Goal: Transaction & Acquisition: Purchase product/service

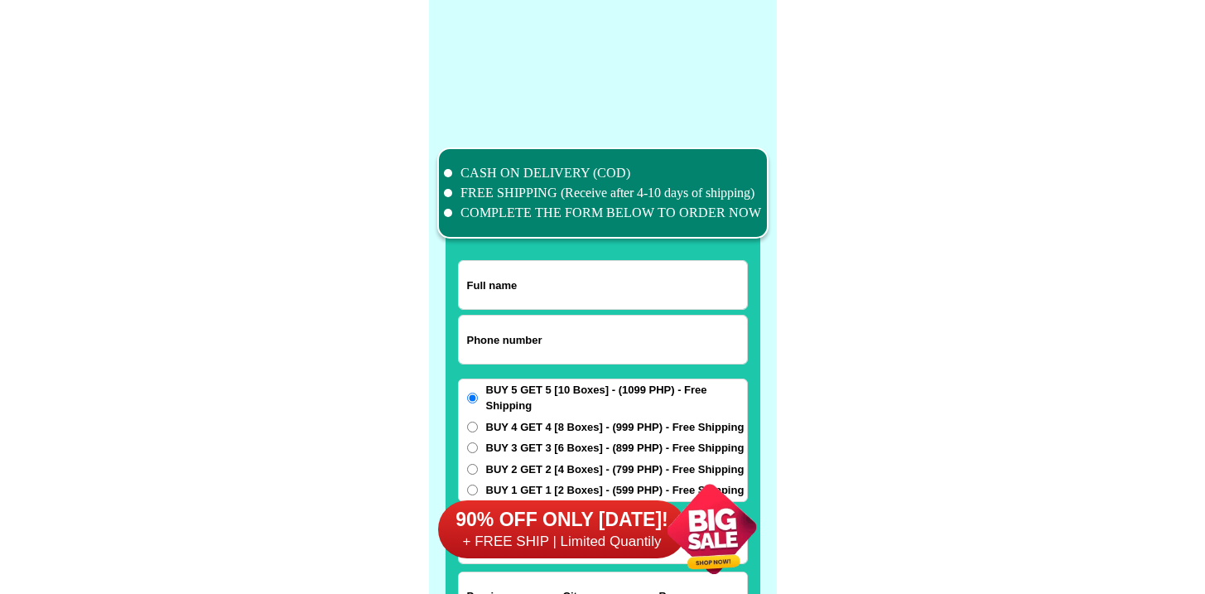
scroll to position [12874, 0]
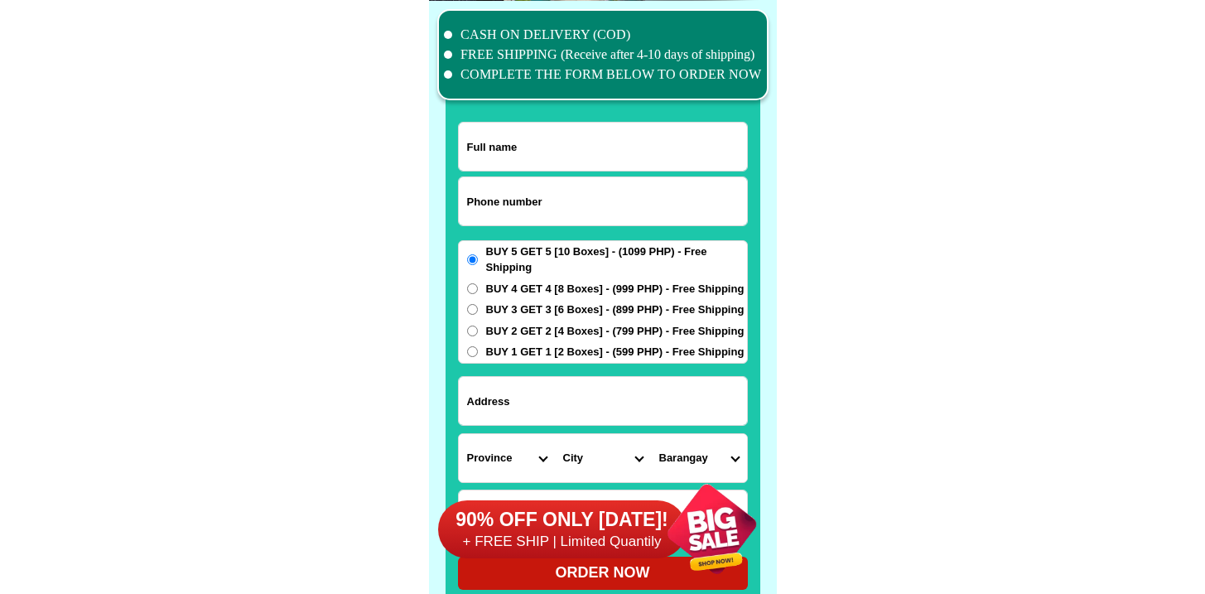
click at [555, 181] on input "Input phone_number" at bounding box center [603, 201] width 288 height 48
paste input "9671972400"
click at [467, 207] on input "9671972400" at bounding box center [603, 201] width 288 height 48
click at [465, 200] on input "9671972400" at bounding box center [603, 201] width 288 height 48
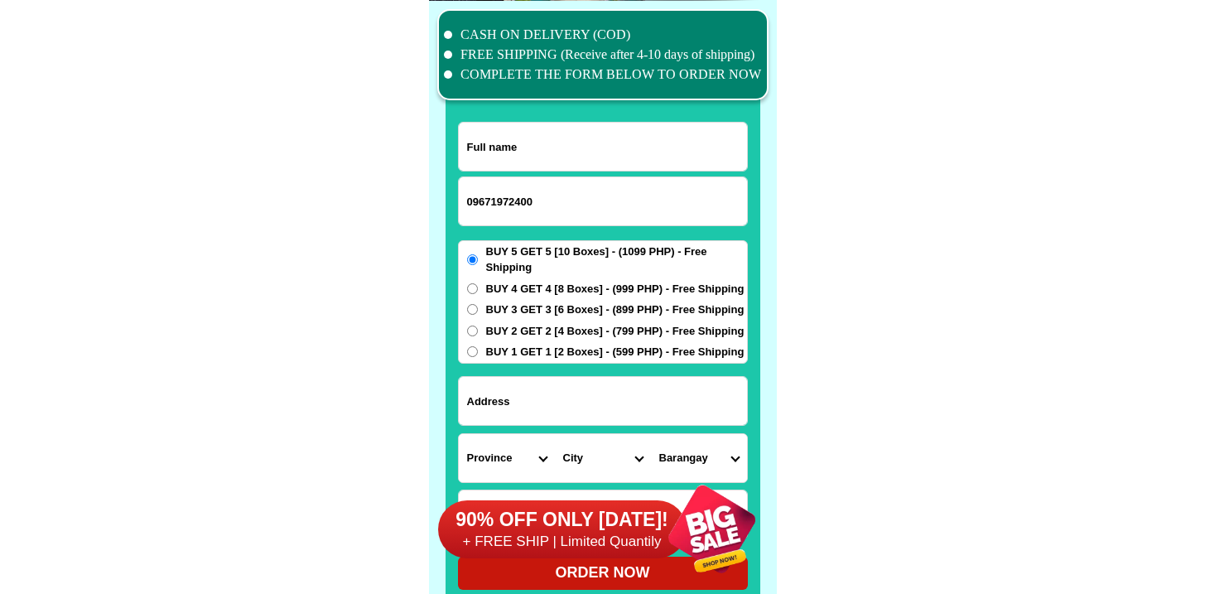
type input "09671972400"
click at [503, 171] on form "09671972400 ORDER NOW Province [GEOGRAPHIC_DATA] [GEOGRAPHIC_DATA][PERSON_NAME]…" at bounding box center [603, 356] width 290 height 468
click at [502, 157] on input "Input full_name" at bounding box center [603, 147] width 288 height 48
paste input "[PERSON_NAME]"
type input "[PERSON_NAME]"
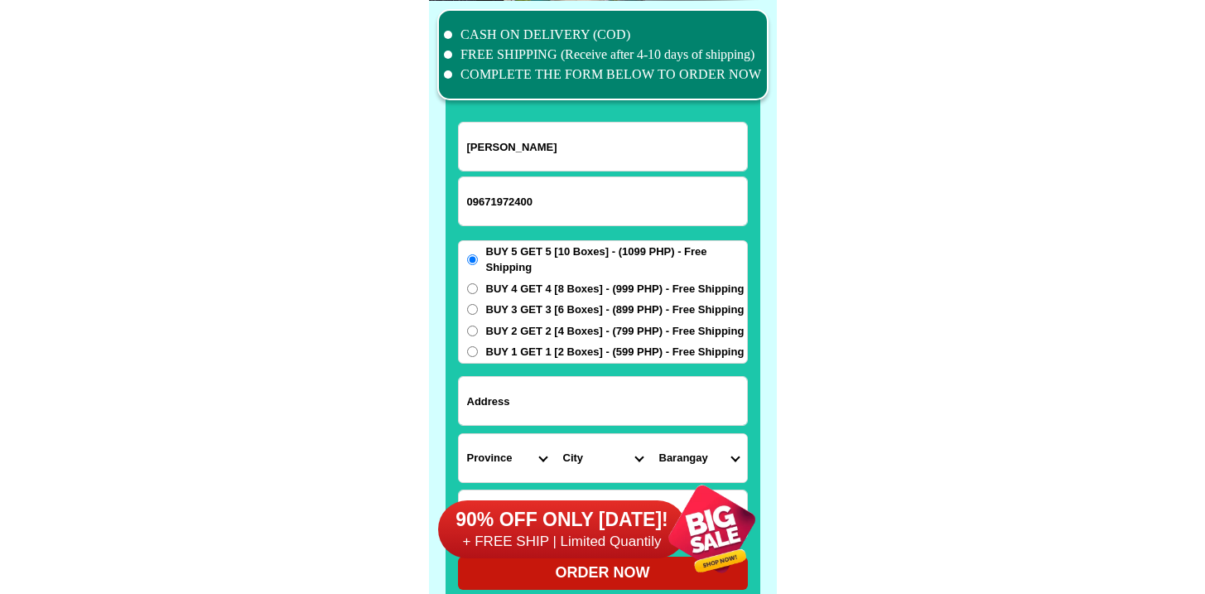
click at [541, 422] on input "Input address" at bounding box center [603, 401] width 288 height 48
paste input "91 boungainvella Mansion [PERSON_NAME][GEOGRAPHIC_DATA]"
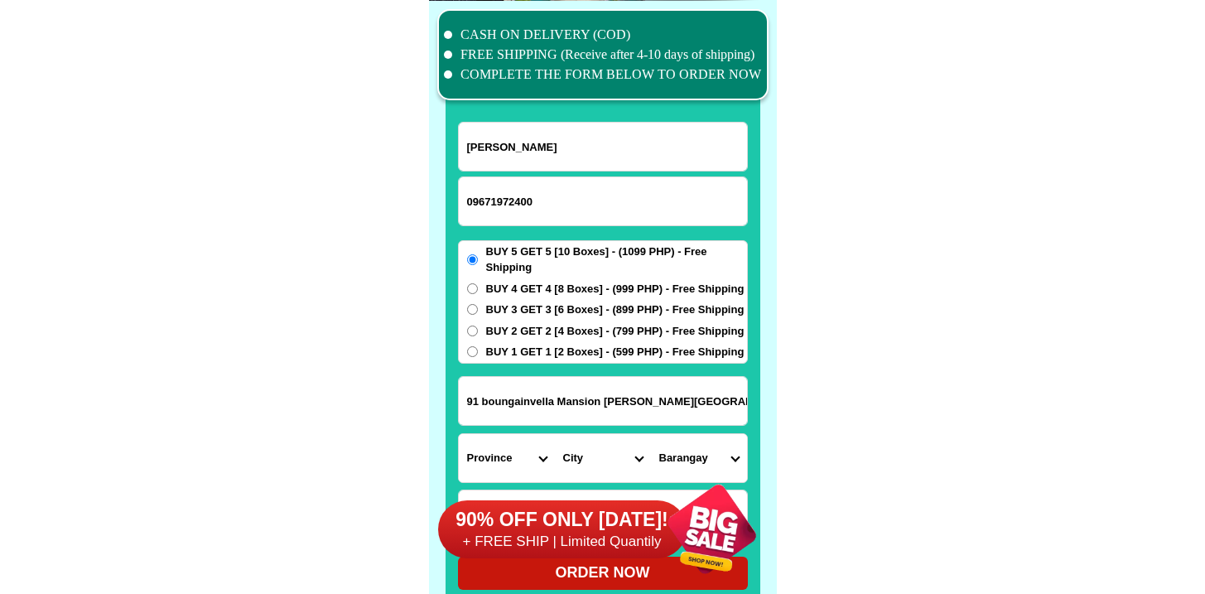
type input "91 boungainvella Mansion [PERSON_NAME][GEOGRAPHIC_DATA]"
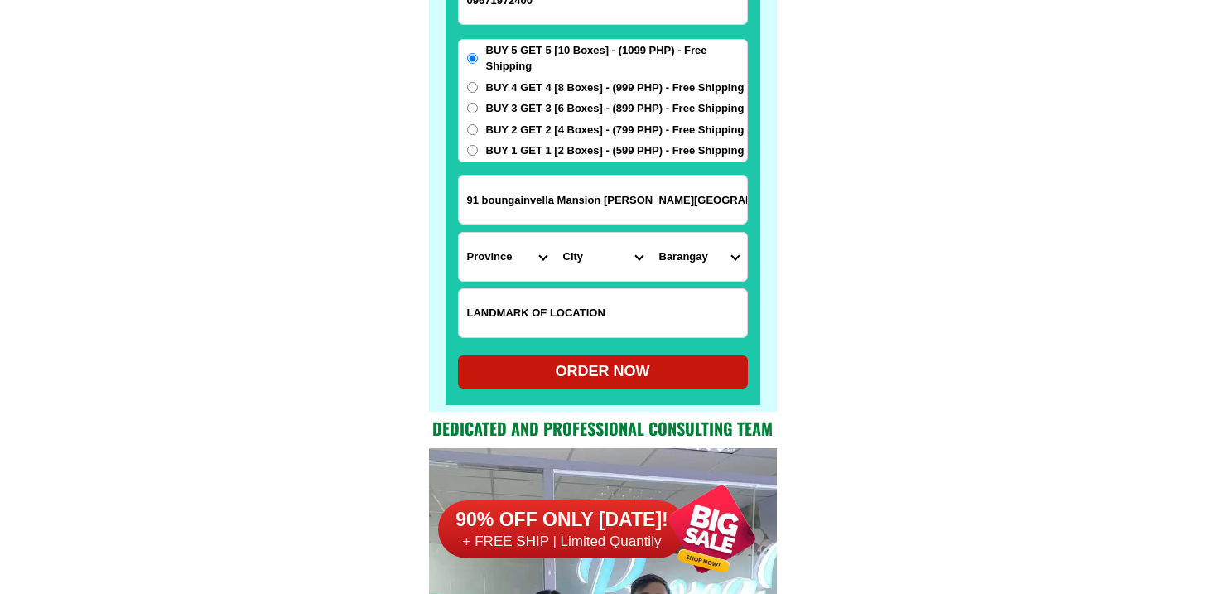
scroll to position [13128, 0]
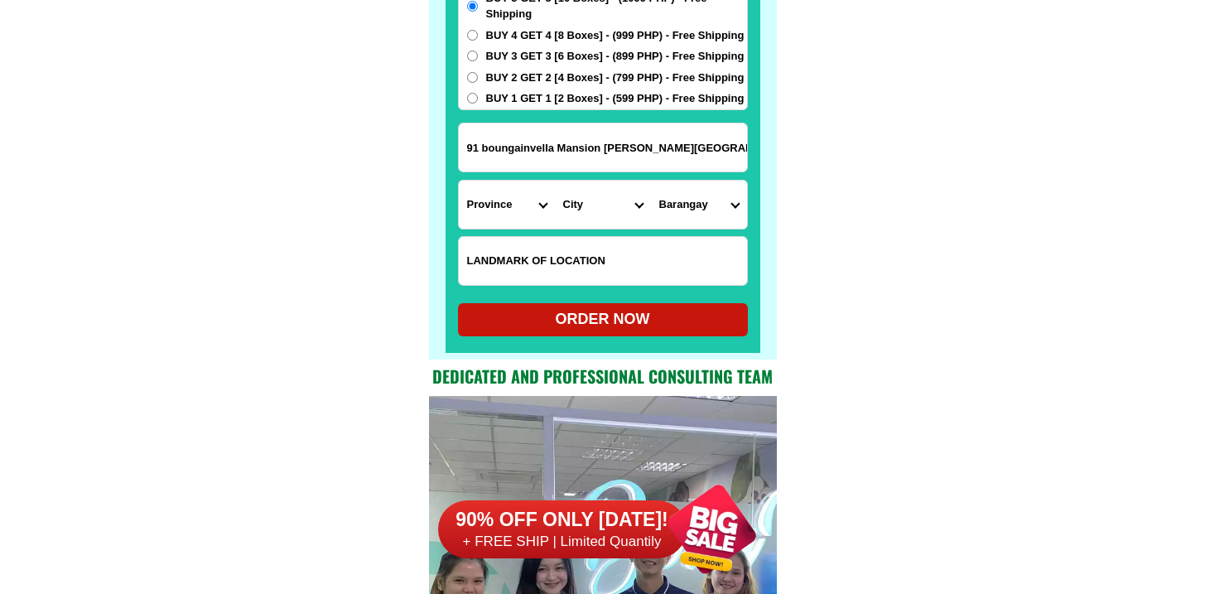
click at [574, 269] on input "Input LANDMARKOFLOCATION" at bounding box center [603, 261] width 288 height 48
paste input "Near [GEOGRAPHIC_DATA] - [GEOGRAPHIC_DATA][PERSON_NAME]"
type input "Near [GEOGRAPHIC_DATA] - [GEOGRAPHIC_DATA][PERSON_NAME]"
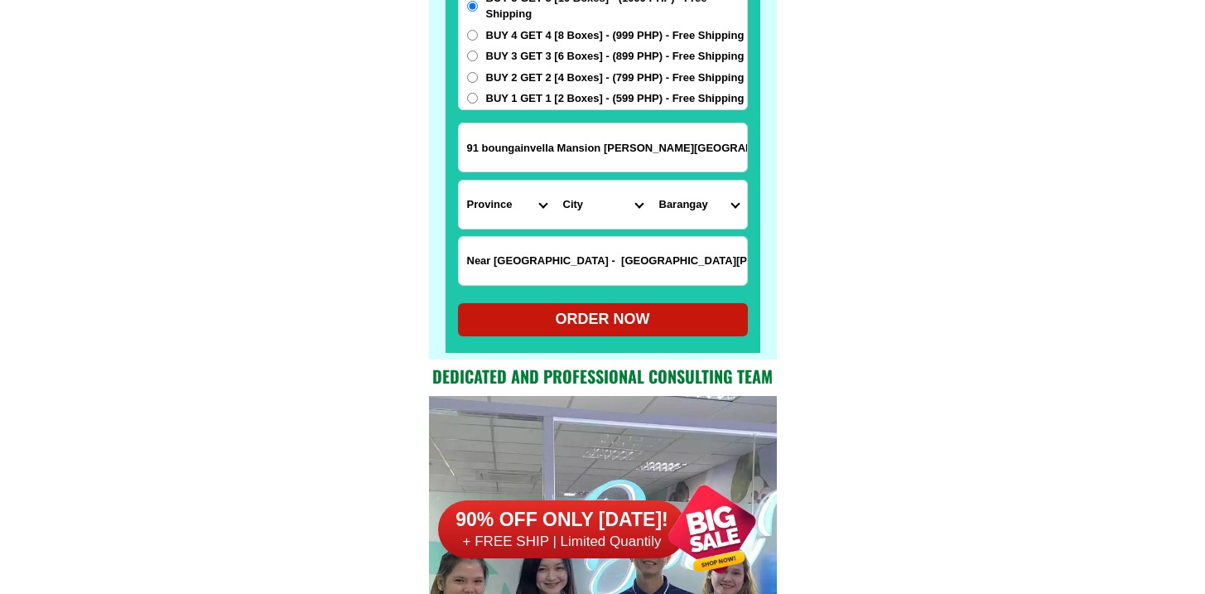
click at [492, 198] on select "Province [GEOGRAPHIC_DATA] [GEOGRAPHIC_DATA][PERSON_NAME][GEOGRAPHIC_DATA][GEOG…" at bounding box center [507, 205] width 96 height 48
select select "63_305"
click at [459, 181] on select "Province [GEOGRAPHIC_DATA] [GEOGRAPHIC_DATA][PERSON_NAME][GEOGRAPHIC_DATA][GEOG…" at bounding box center [507, 205] width 96 height 48
click at [595, 210] on select "City Angadanan Benito-soliven Cabagan Cauayan-city Cordon Delfin-albano Dinapig…" at bounding box center [603, 205] width 96 height 48
select select "63_3053132"
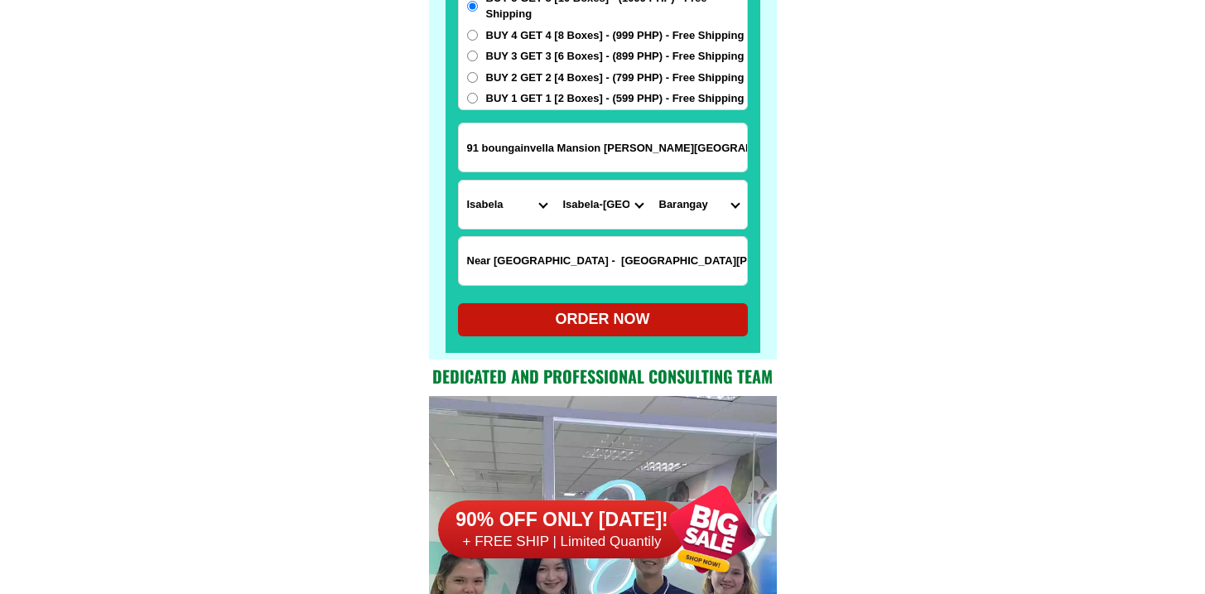
click at [555, 181] on select "City Angadanan Benito-soliven Cabagan Cauayan-city Cordon Delfin-albano Dinapig…" at bounding box center [603, 205] width 96 height 48
click at [669, 207] on select "Barangay Abut Alunan (pob.) Arellano (pob.) Aurora Barucboc norte Calangigan (c…" at bounding box center [699, 205] width 96 height 48
select select "63_30531323823"
click at [651, 181] on select "Barangay Abut Alunan (pob.) Arellano (pob.) Aurora Barucboc norte Calangigan (c…" at bounding box center [699, 205] width 96 height 48
click at [582, 152] on input "91 boungainvella Mansion p Tuazon Q city" at bounding box center [603, 147] width 288 height 48
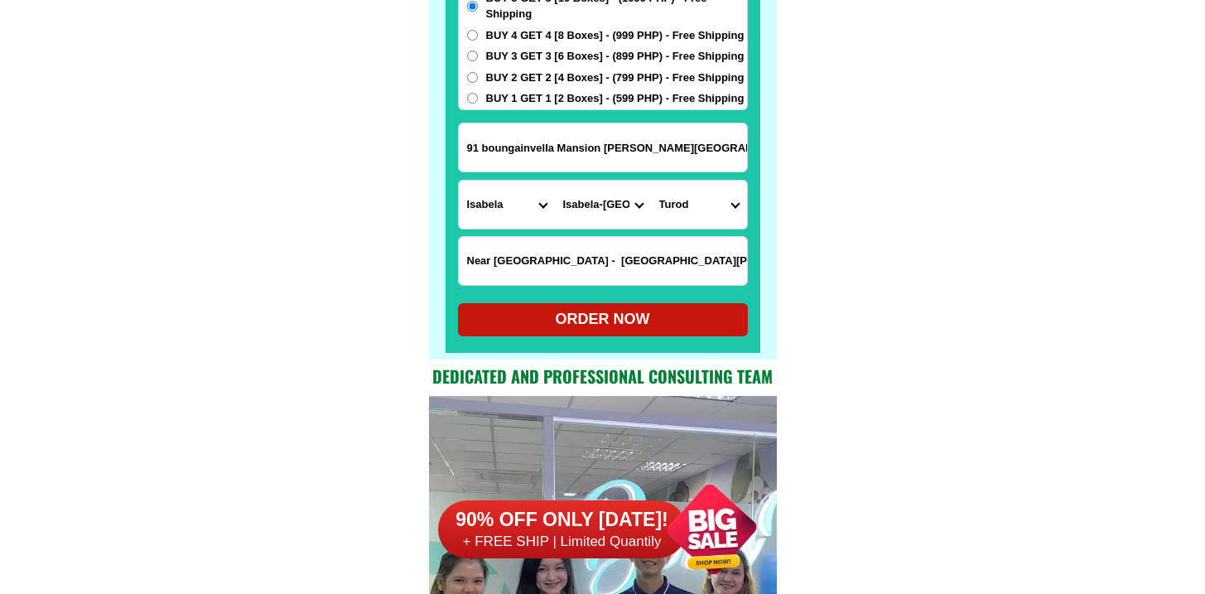
click at [582, 152] on input "91 boungainvella Mansion p Tuazon Q city" at bounding box center [603, 147] width 288 height 48
click at [697, 214] on select "Barangay Abut Alunan (pob.) Arellano (pob.) Aurora Barucboc norte Calangigan (c…" at bounding box center [699, 205] width 96 height 48
click at [603, 205] on select "City Angadanan Benito-soliven Cabagan Cauayan-city Cordon Delfin-albano Dinapig…" at bounding box center [603, 205] width 96 height 48
select select "63_3059039"
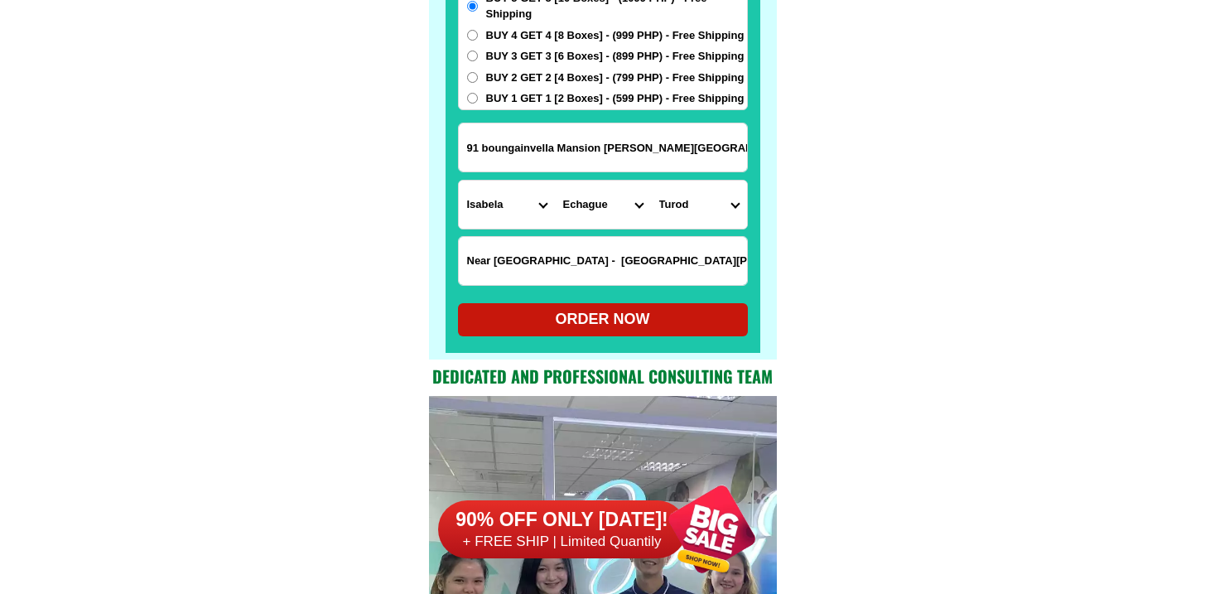
click at [555, 181] on select "City Angadanan Benito-soliven Cabagan Cauayan-city Cordon Delfin-albano Dinapig…" at bounding box center [603, 205] width 96 height 48
click at [692, 193] on select "Barangay Abut Alunan (pob.) Arellano (pob.) Aurora Barucboc norte Calangigan (c…" at bounding box center [699, 205] width 96 height 48
select select "Select commune"
click at [659, 278] on input "Near alfamart - barangay san martin de porres" at bounding box center [603, 261] width 288 height 48
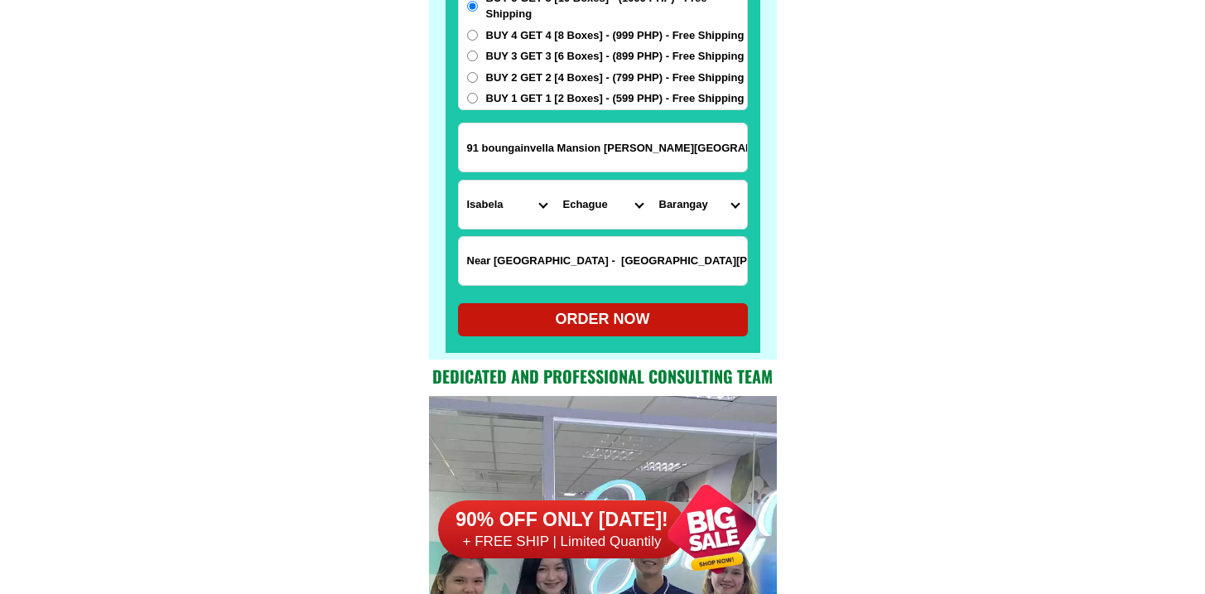
click at [659, 278] on input "Near alfamart - barangay san martin de porres" at bounding box center [603, 261] width 288 height 48
click at [497, 224] on select "Province [GEOGRAPHIC_DATA] [GEOGRAPHIC_DATA] [GEOGRAPHIC_DATA] [GEOGRAPHIC_DATA…" at bounding box center [507, 205] width 96 height 48
select select "63_219"
click at [459, 181] on select "Province [GEOGRAPHIC_DATA] [GEOGRAPHIC_DATA] [GEOGRAPHIC_DATA] [GEOGRAPHIC_DATA…" at bounding box center [507, 205] width 96 height 48
click at [597, 216] on select "City Angadanan Benito-soliven Cabagan Cauayan-city Cordon Delfin-albano Dinapig…" at bounding box center [603, 205] width 96 height 48
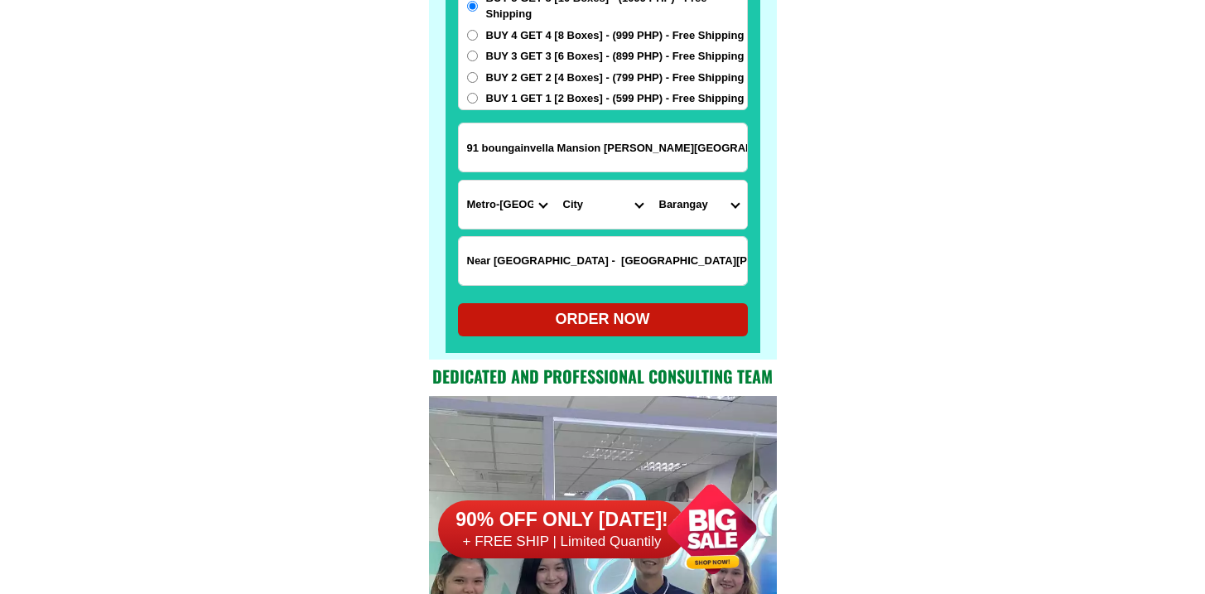
select select "63_2194070"
click at [555, 181] on select "City [GEOGRAPHIC_DATA] [GEOGRAPHIC_DATA] [GEOGRAPHIC_DATA] [GEOGRAPHIC_DATA]-ci…" at bounding box center [603, 205] width 96 height 48
click at [677, 206] on select "Barangay Alicia Amihan Apolonio samson Aurora Baesa Bagbag Bago bantay Bagong l…" at bounding box center [699, 205] width 96 height 48
select select "63_219407011972"
click at [651, 181] on select "Barangay Alicia Amihan Apolonio samson Aurora Baesa Bagbag Bago bantay Bagong l…" at bounding box center [699, 205] width 96 height 48
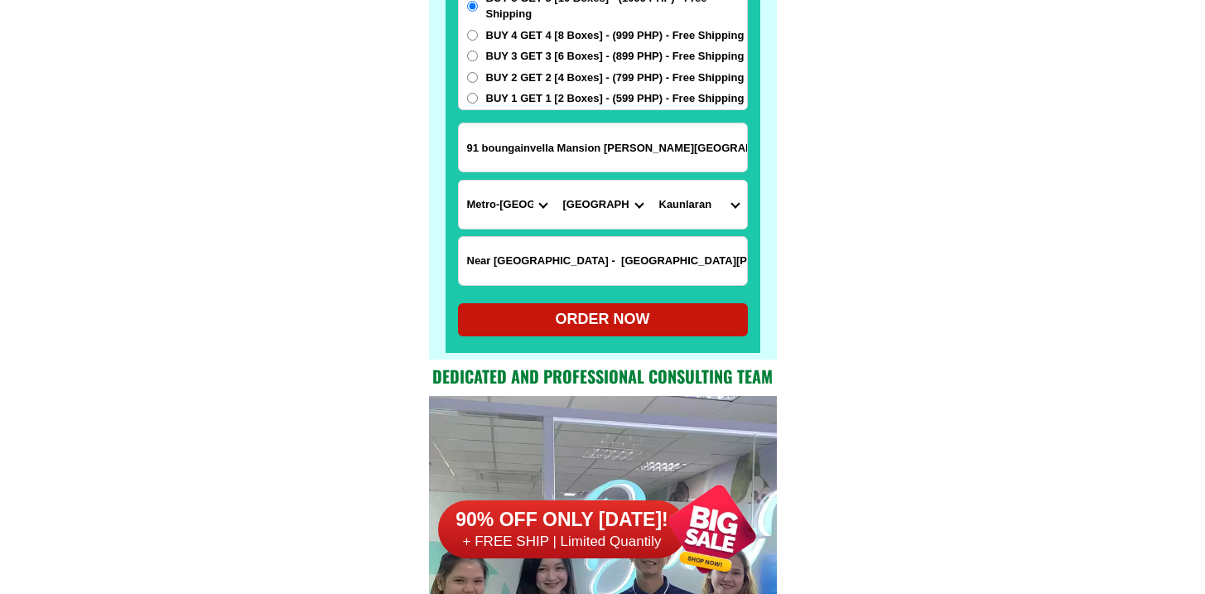
click at [529, 296] on form "Esther Retirado 09671972400 ORDER NOW 91 boungainvella Mansion p Tuazon Q city …" at bounding box center [603, 102] width 290 height 468
click at [532, 307] on div "ORDER NOW" at bounding box center [603, 319] width 290 height 33
radio input "true"
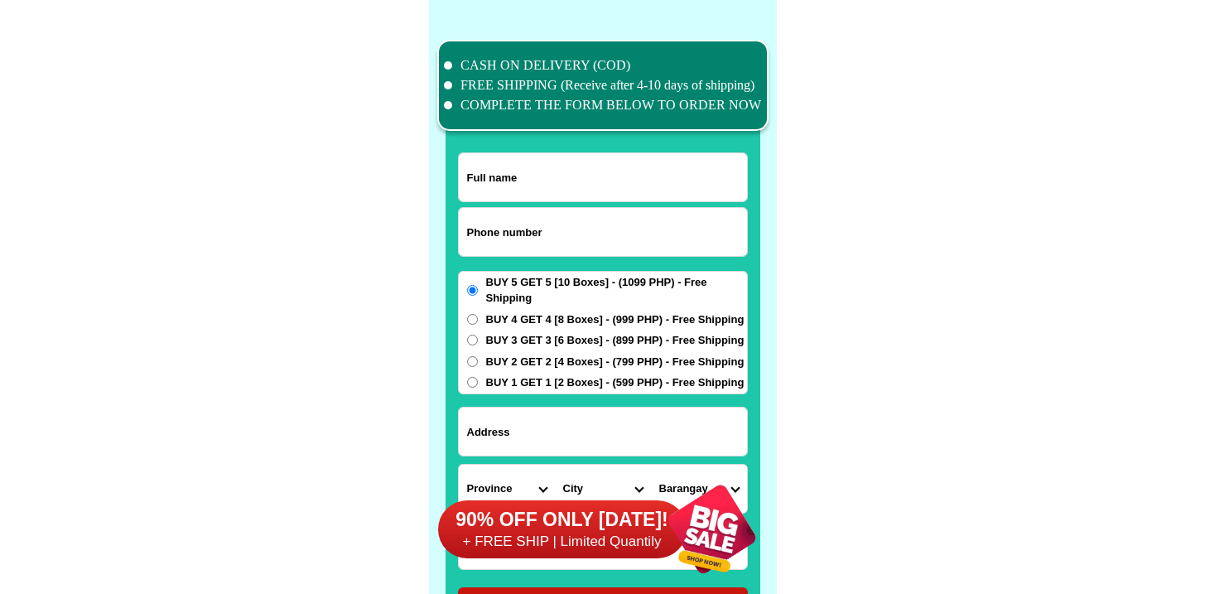
scroll to position [12874, 0]
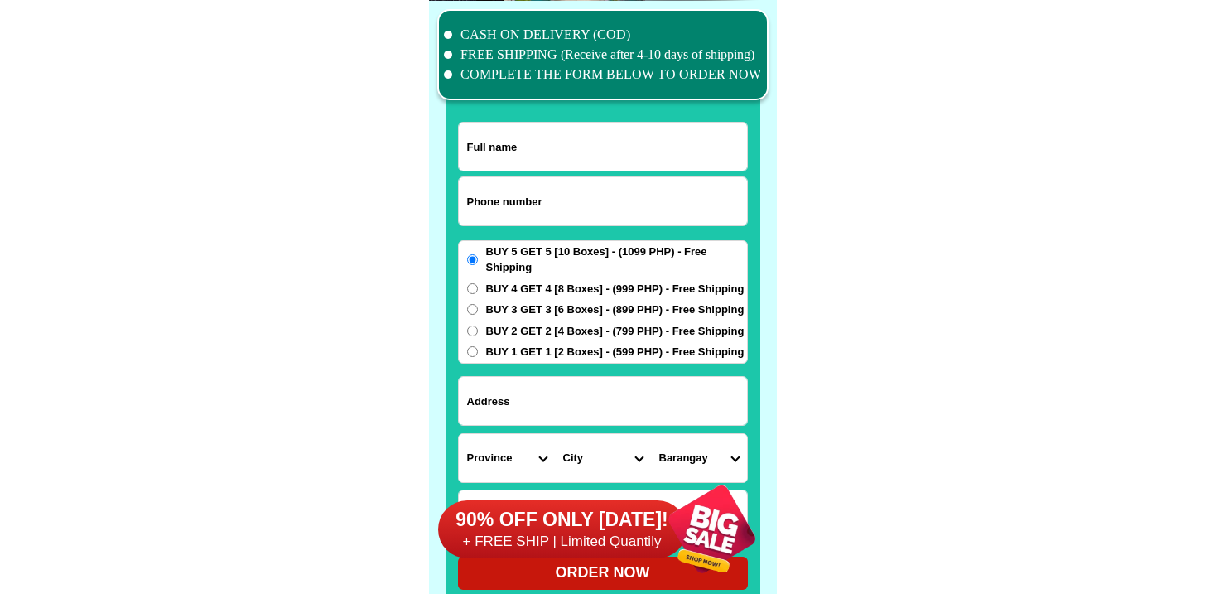
click at [509, 195] on input "Input phone_number" at bounding box center [603, 201] width 288 height 48
paste input "9175223298"
click at [480, 205] on input "0 9175223298" at bounding box center [603, 201] width 288 height 48
click at [478, 200] on input "0 9175223298" at bounding box center [603, 201] width 288 height 48
type input "09175223298"
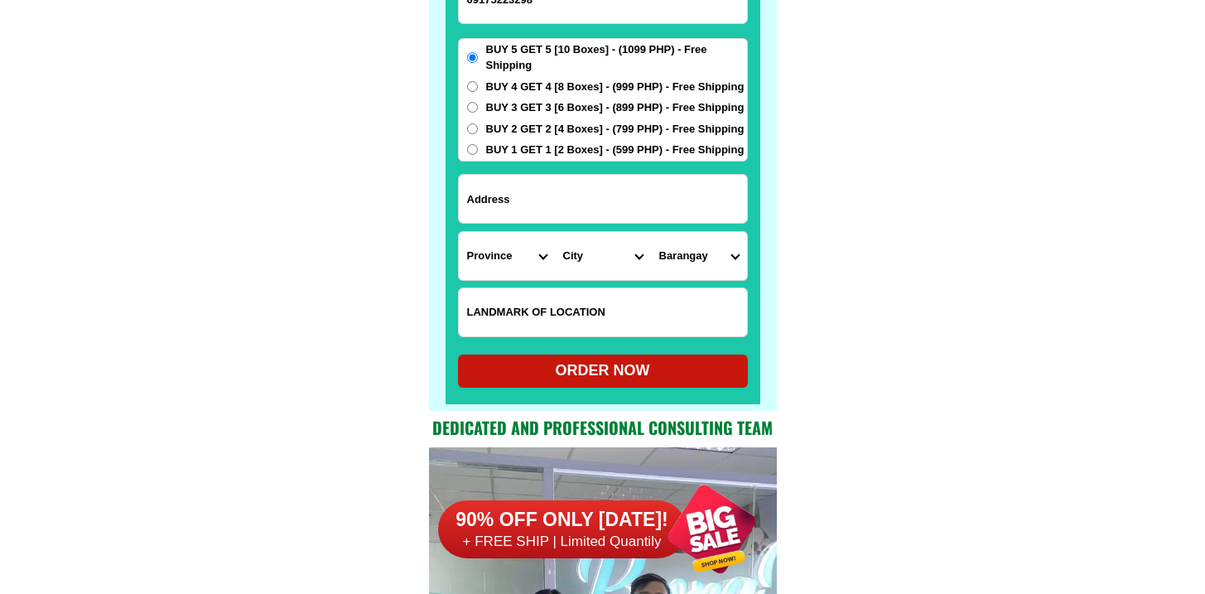
scroll to position [13157, 0]
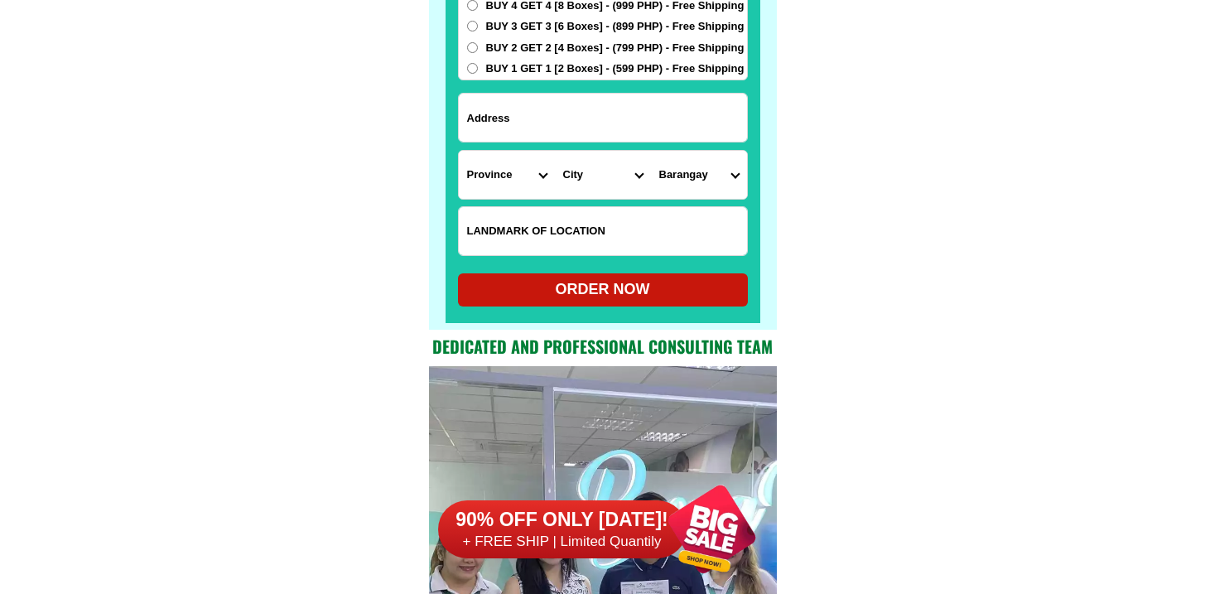
click at [586, 209] on input "Input LANDMARKOFLOCATION" at bounding box center [603, 231] width 288 height 48
paste input "south supermarket"
type input "south supermarket"
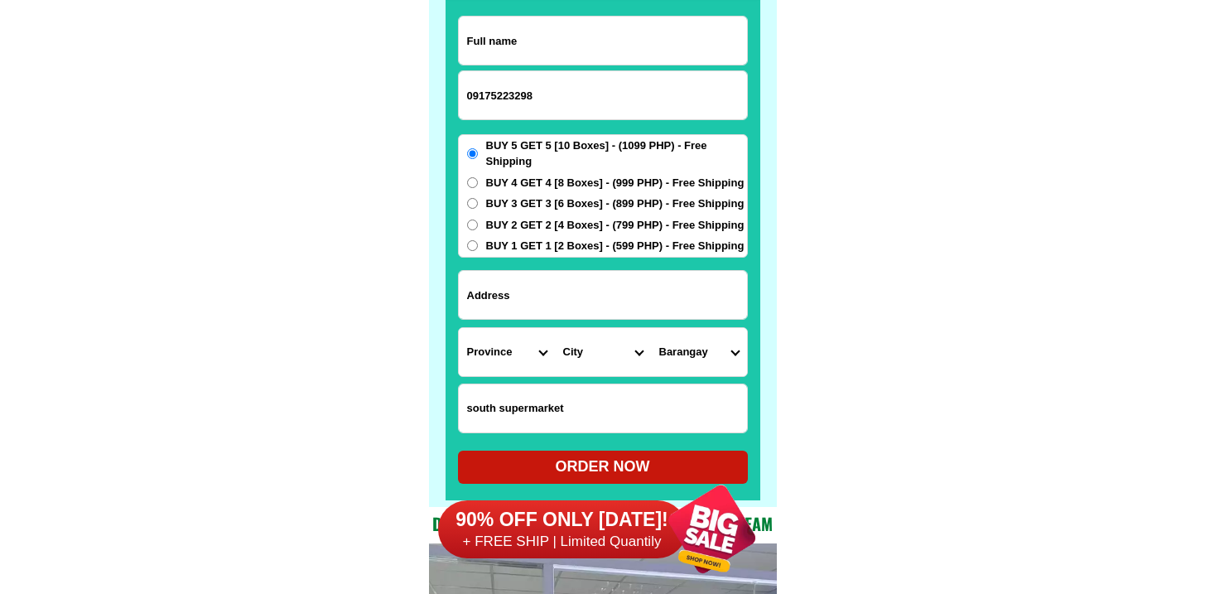
scroll to position [12894, 0]
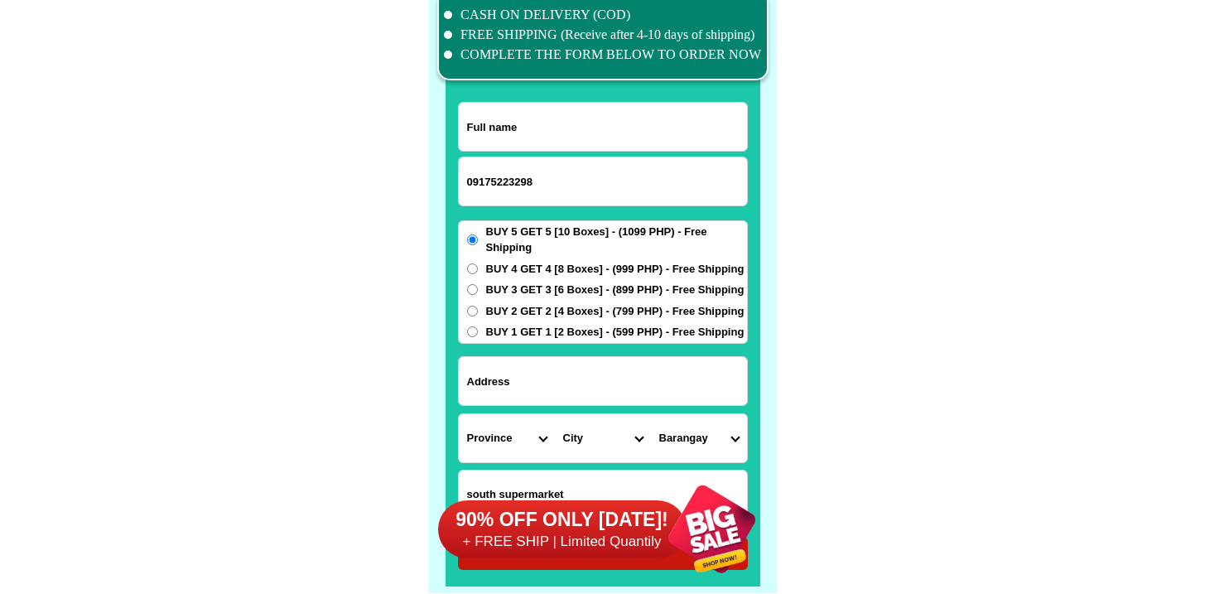
click at [549, 106] on input "Input full_name" at bounding box center [603, 127] width 288 height 48
paste input "[PERSON_NAME]"
type input "[PERSON_NAME]"
click at [519, 271] on span "BUY 4 GET 4 [8 Boxes] - (999 PHP) - Free Shipping" at bounding box center [615, 269] width 258 height 17
click at [478, 271] on input "BUY 4 GET 4 [8 Boxes] - (999 PHP) - Free Shipping" at bounding box center [472, 268] width 11 height 11
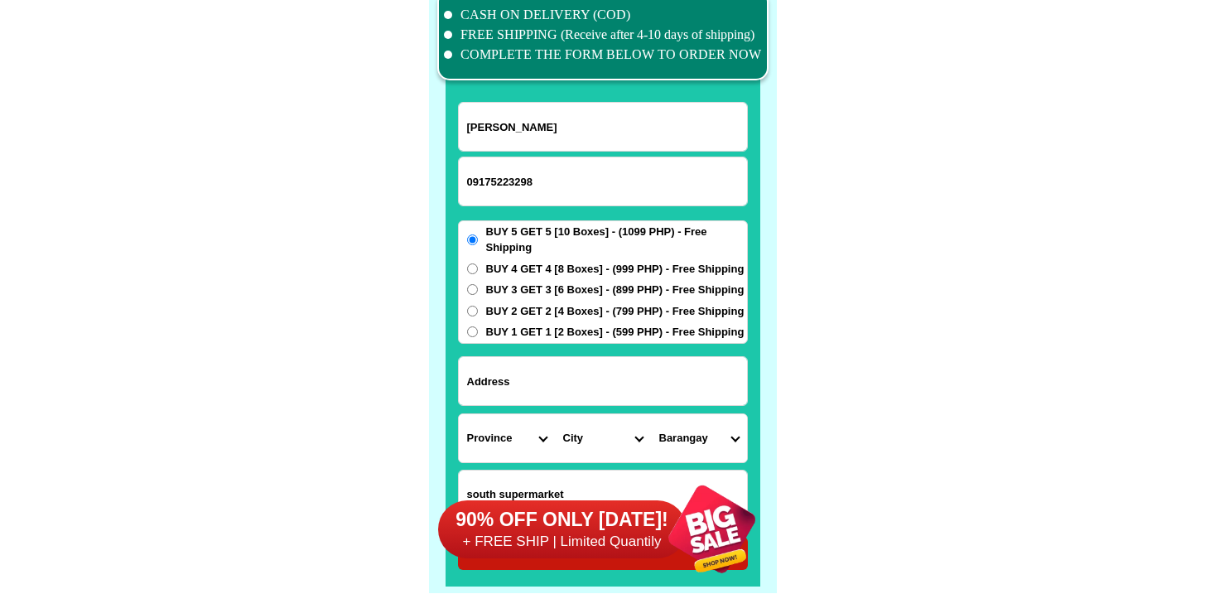
radio input "true"
click at [526, 333] on span "BUY 1 GET 1 [2 Boxes] - (599 PHP) - Free Shipping" at bounding box center [615, 332] width 258 height 17
click at [478, 333] on input "BUY 1 GET 1 [2 Boxes] - (599 PHP) - Free Shipping" at bounding box center [472, 331] width 11 height 11
radio input "true"
click at [525, 361] on input "Input address" at bounding box center [603, 381] width 288 height 48
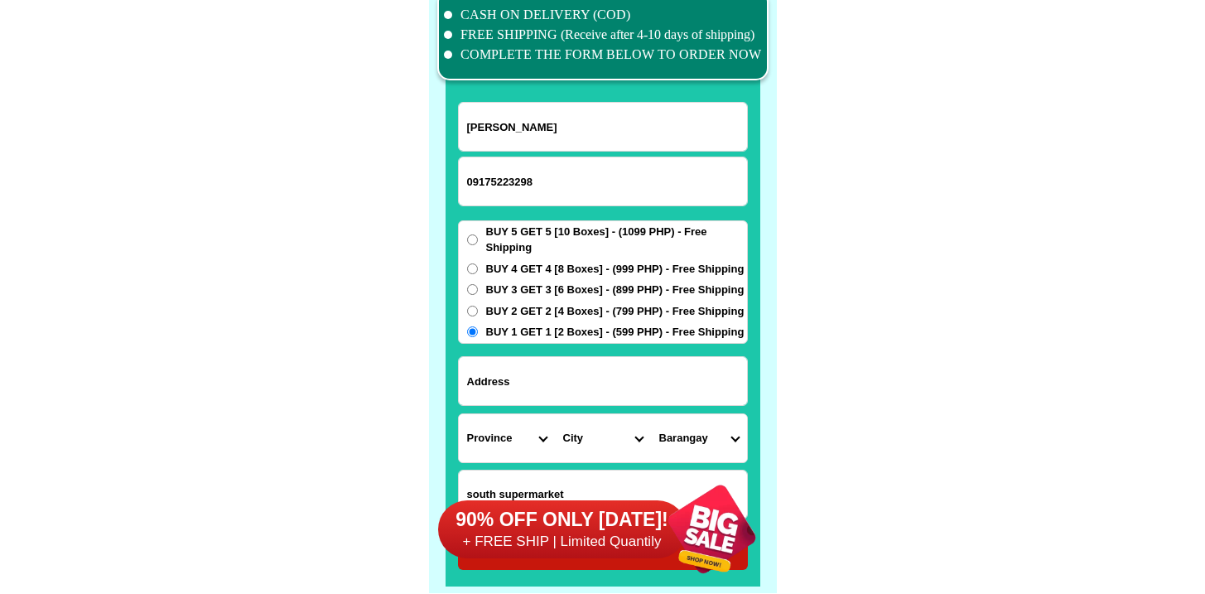
paste input "421 kensington"
type input "421 kensington"
click at [463, 271] on label "BUY 4 GET 4 [8 Boxes] - (999 PHP) - Free Shipping" at bounding box center [603, 269] width 288 height 17
click at [467, 271] on input "BUY 4 GET 4 [8 Boxes] - (999 PHP) - Free Shipping" at bounding box center [472, 268] width 11 height 11
radio input "true"
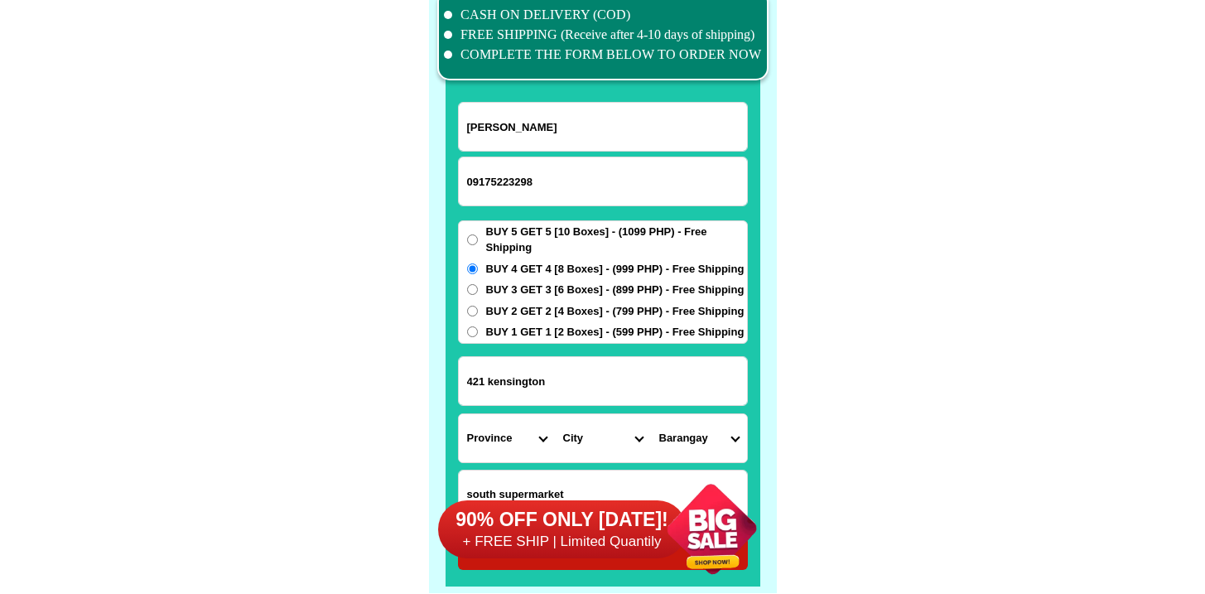
click at [494, 272] on span "BUY 4 GET 4 [8 Boxes] - (999 PHP) - Free Shipping" at bounding box center [615, 269] width 258 height 17
click at [478, 272] on input "BUY 4 GET 4 [8 Boxes] - (999 PHP) - Free Shipping" at bounding box center [472, 268] width 11 height 11
click at [497, 432] on select "Province [GEOGRAPHIC_DATA] [GEOGRAPHIC_DATA] [GEOGRAPHIC_DATA] [GEOGRAPHIC_DATA…" at bounding box center [507, 438] width 96 height 48
select select "63_219"
click at [459, 414] on select "Province [GEOGRAPHIC_DATA] [GEOGRAPHIC_DATA] [GEOGRAPHIC_DATA] [GEOGRAPHIC_DATA…" at bounding box center [507, 438] width 96 height 48
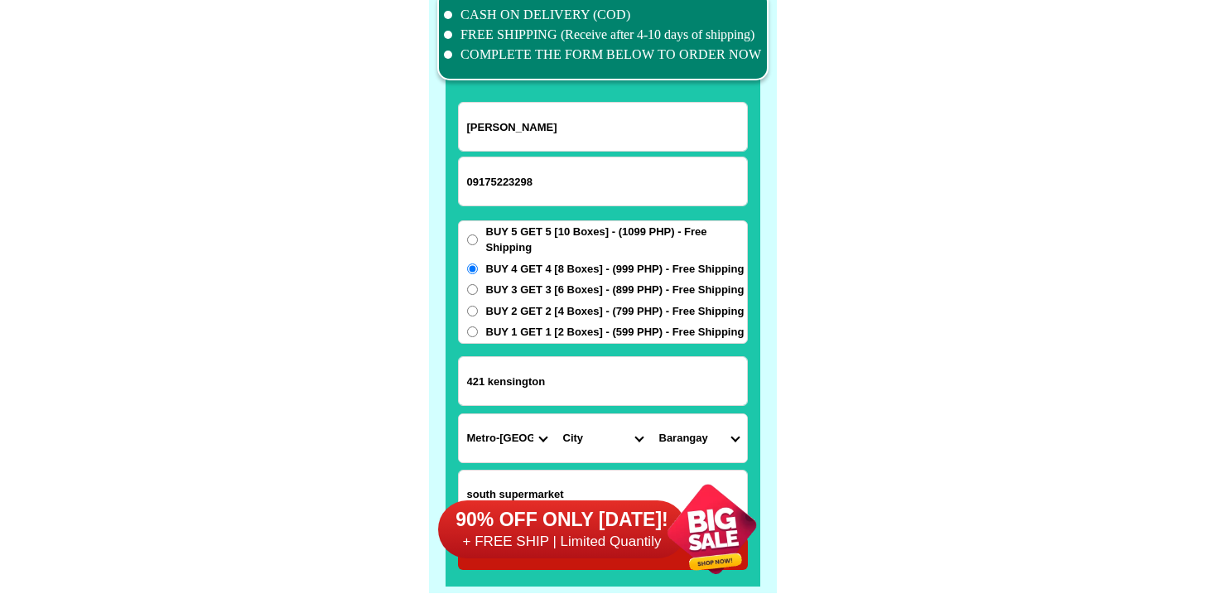
click at [586, 436] on select "City [GEOGRAPHIC_DATA] [GEOGRAPHIC_DATA] [GEOGRAPHIC_DATA] [GEOGRAPHIC_DATA]-ci…" at bounding box center [603, 438] width 96 height 48
select select "63_2196502"
click at [555, 414] on select "City [GEOGRAPHIC_DATA] [GEOGRAPHIC_DATA] [GEOGRAPHIC_DATA] [GEOGRAPHIC_DATA]-ci…" at bounding box center [603, 438] width 96 height 48
click at [695, 469] on div at bounding box center [712, 529] width 130 height 130
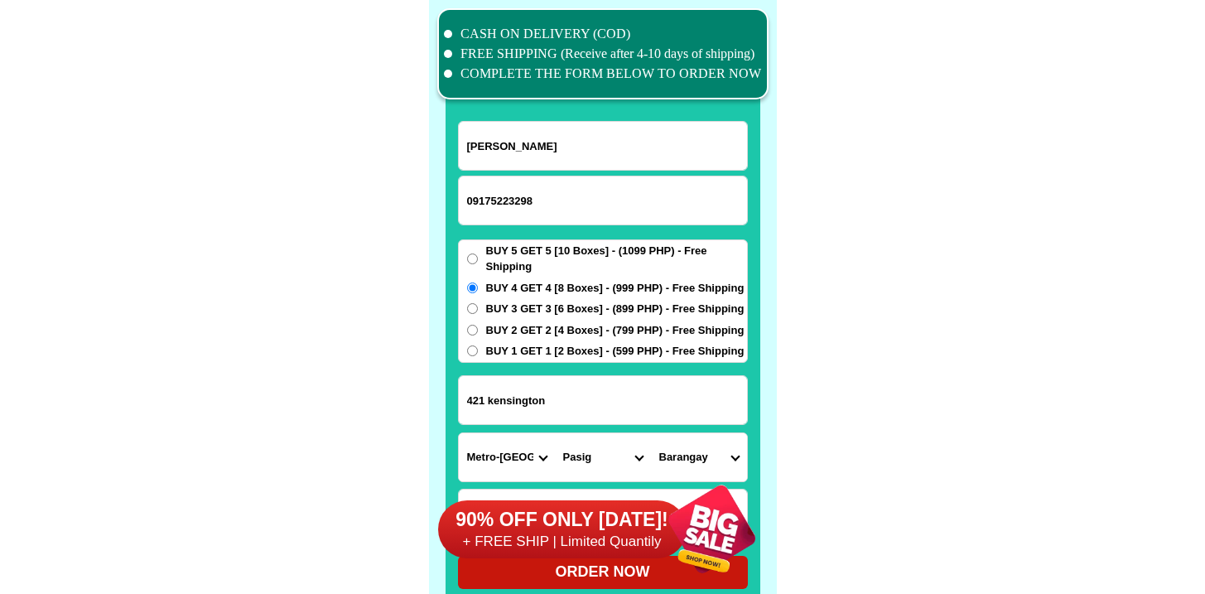
scroll to position [12875, 0]
click at [694, 443] on select "Barangay Bagong ilog Bagong katipunan [GEOGRAPHIC_DATA] [GEOGRAPHIC_DATA] [GEOG…" at bounding box center [699, 457] width 96 height 48
select select "63_21965025027"
click at [651, 433] on select "Barangay Bagong ilog Bagong katipunan [GEOGRAPHIC_DATA] [GEOGRAPHIC_DATA] [GEOG…" at bounding box center [699, 457] width 96 height 48
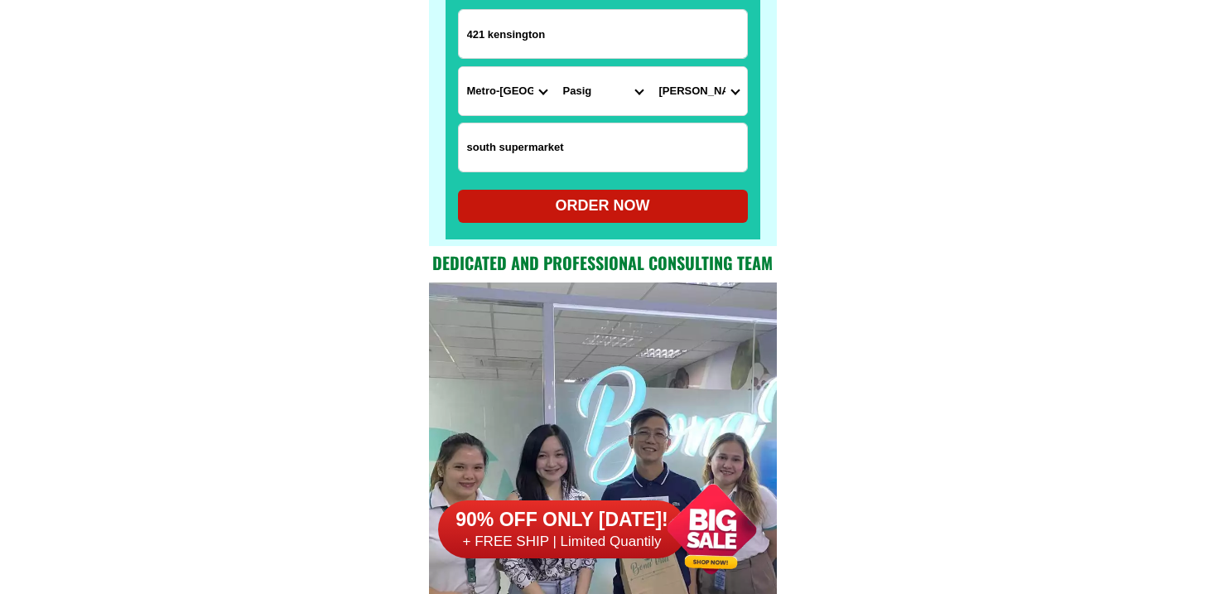
scroll to position [13255, 0]
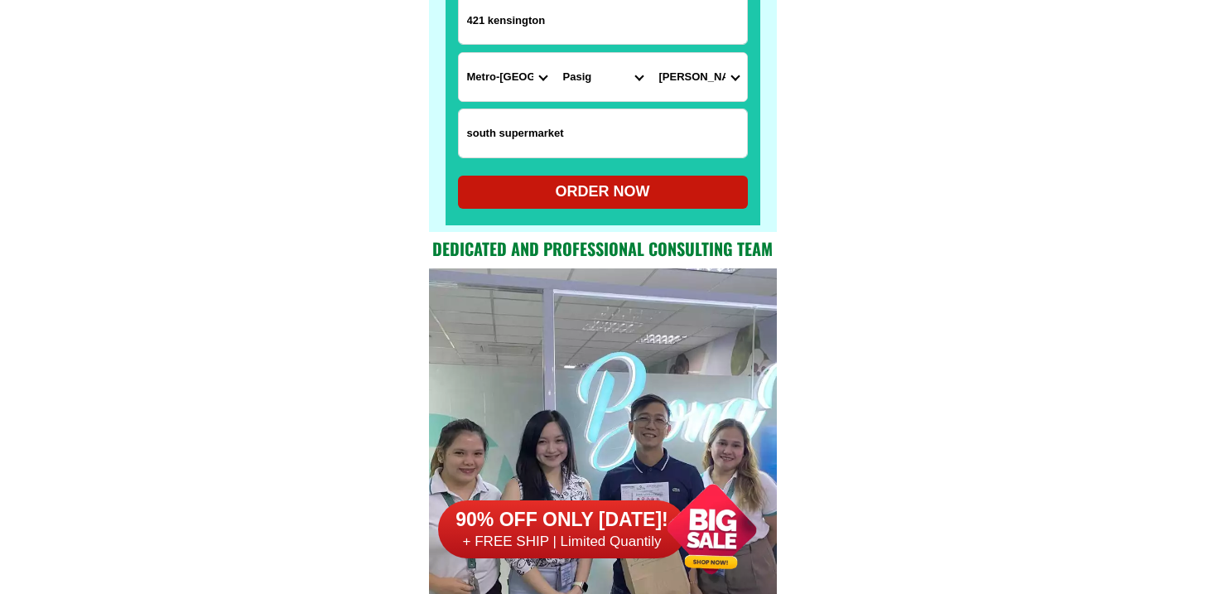
click at [555, 181] on div "ORDER NOW" at bounding box center [603, 192] width 290 height 22
radio input "true"
